Goal: Transaction & Acquisition: Purchase product/service

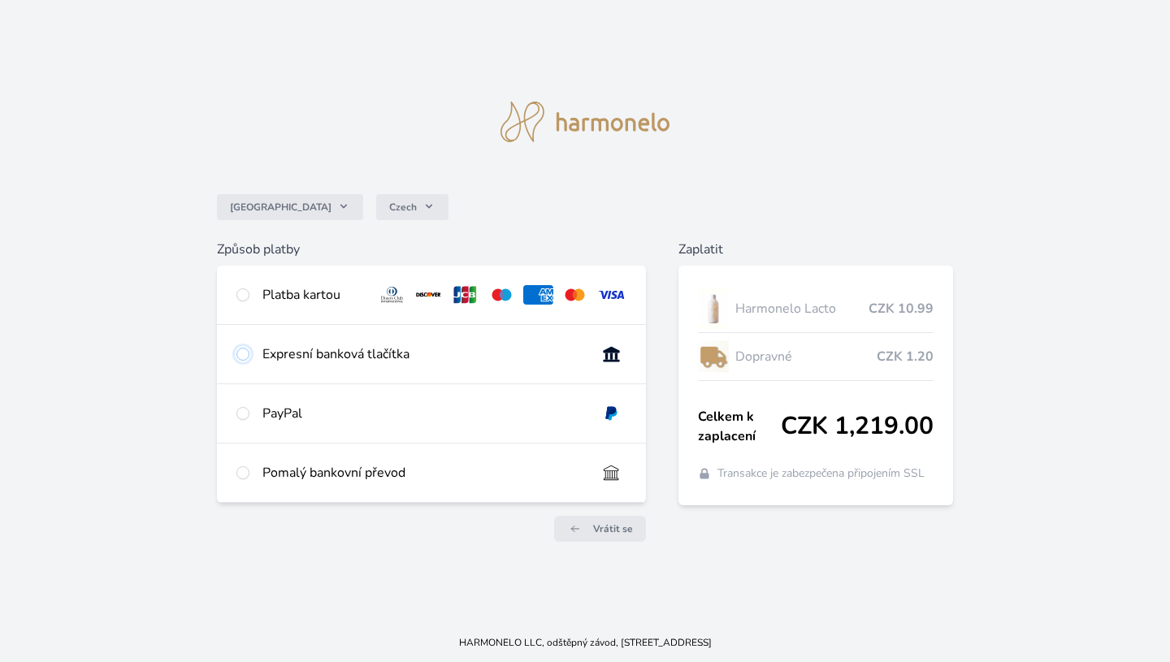
click at [249, 361] on input "radio" at bounding box center [242, 354] width 13 height 13
radio input "true"
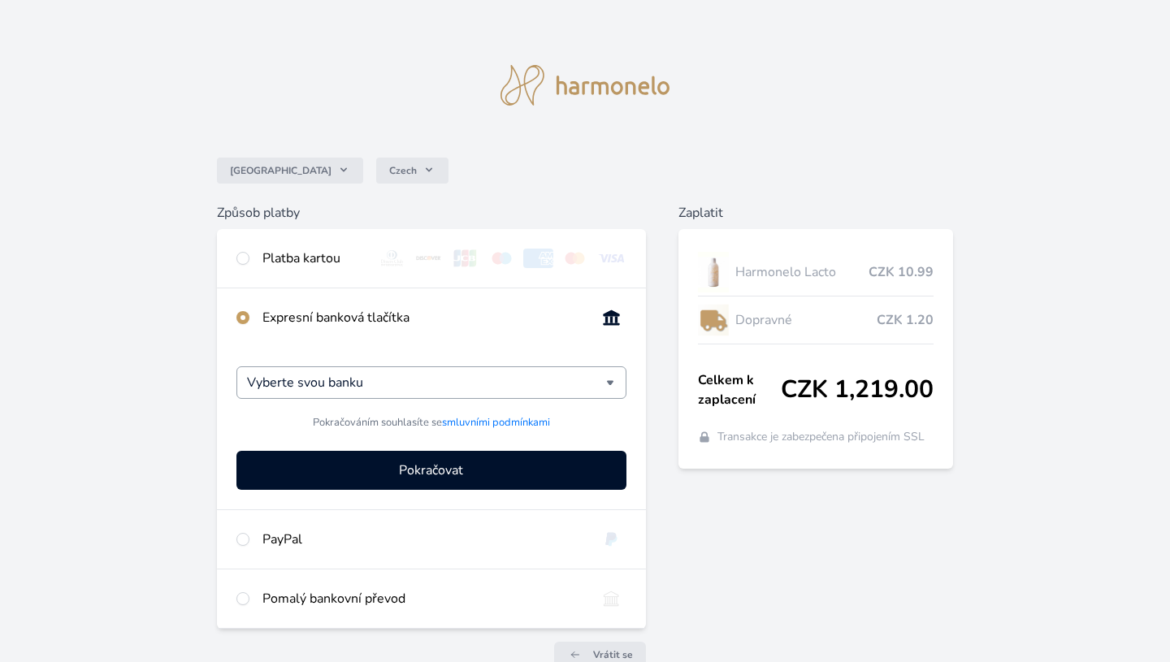
click at [601, 399] on div "Vyberte svou banku" at bounding box center [431, 382] width 390 height 32
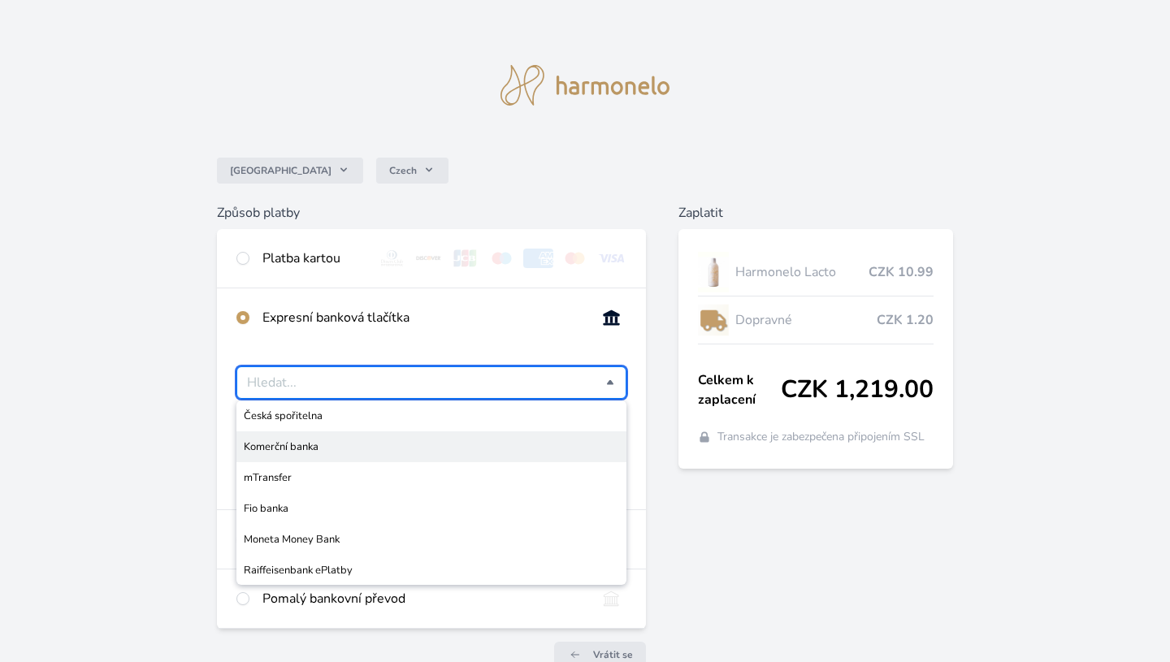
click at [313, 455] on span "Komerční banka" at bounding box center [431, 447] width 375 height 16
type input "Komerční banka"
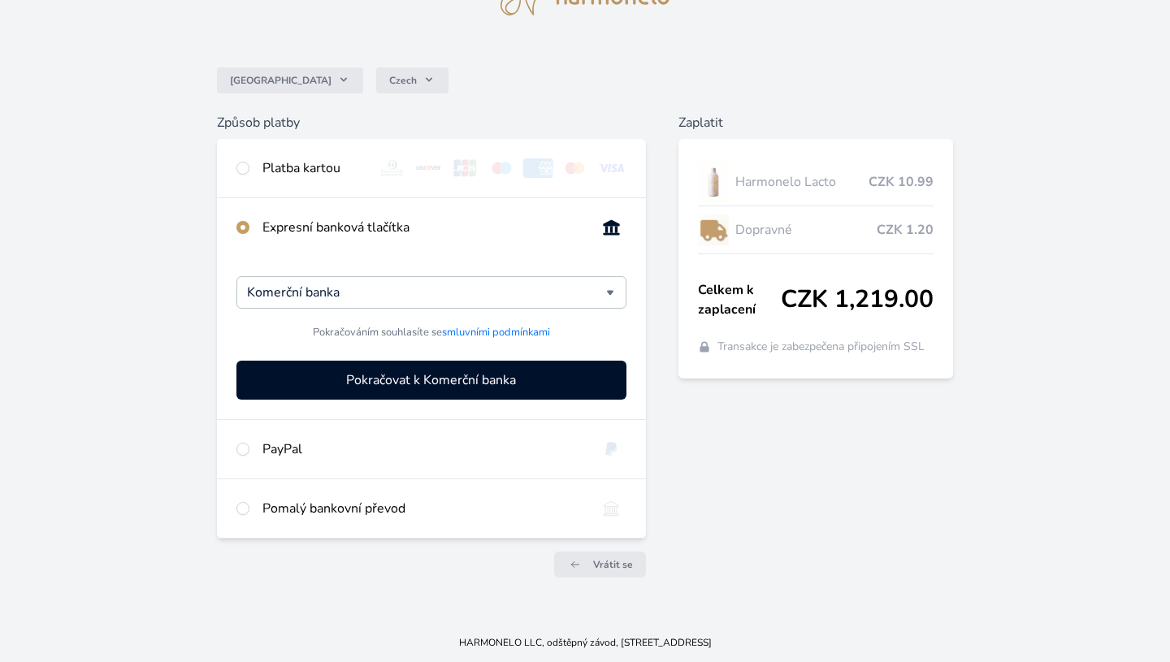
scroll to position [96, 0]
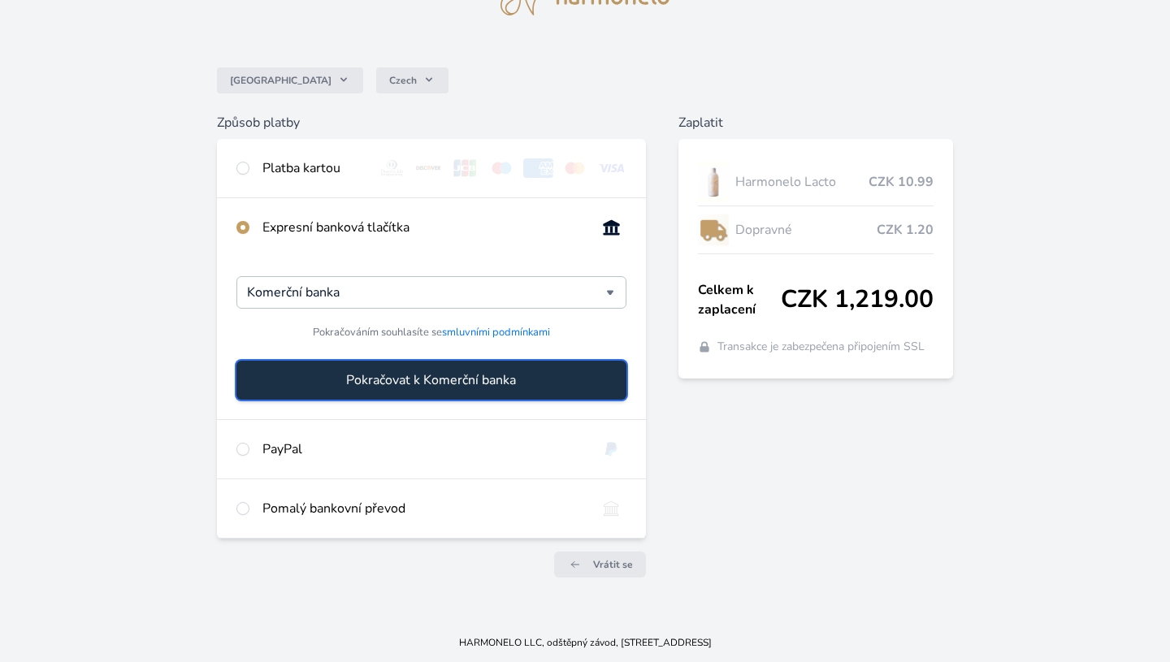
click at [275, 400] on button "Pokračovat k Komerční banka" at bounding box center [431, 380] width 390 height 39
